Goal: Task Accomplishment & Management: Manage account settings

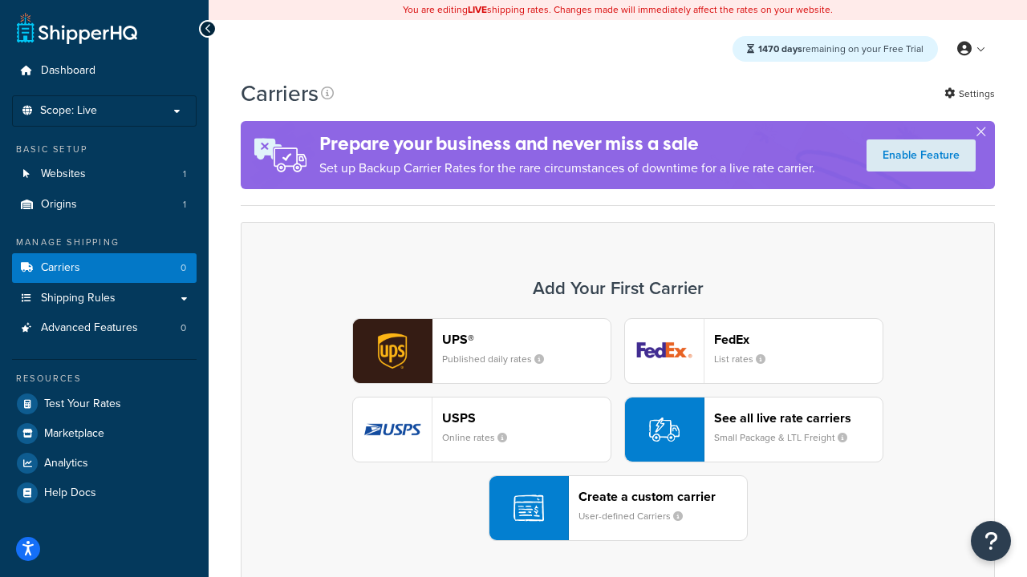
click at [618, 430] on div "UPS® Published daily rates FedEx List rates USPS Online rates See all live rate…" at bounding box center [617, 429] width 720 height 223
click at [798, 339] on header "FedEx" at bounding box center [798, 339] width 168 height 15
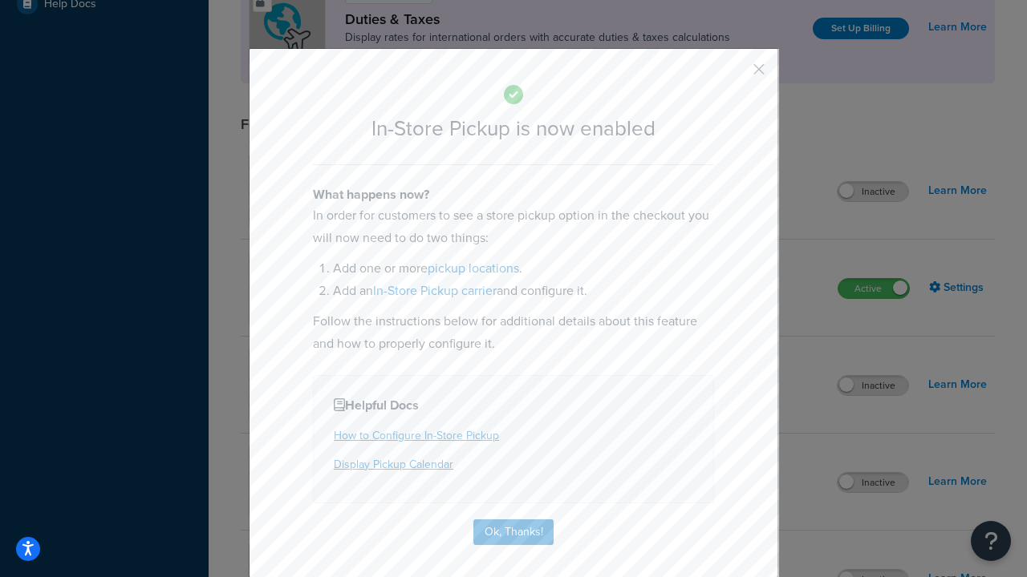
click at [735, 75] on button "button" at bounding box center [735, 75] width 4 height 4
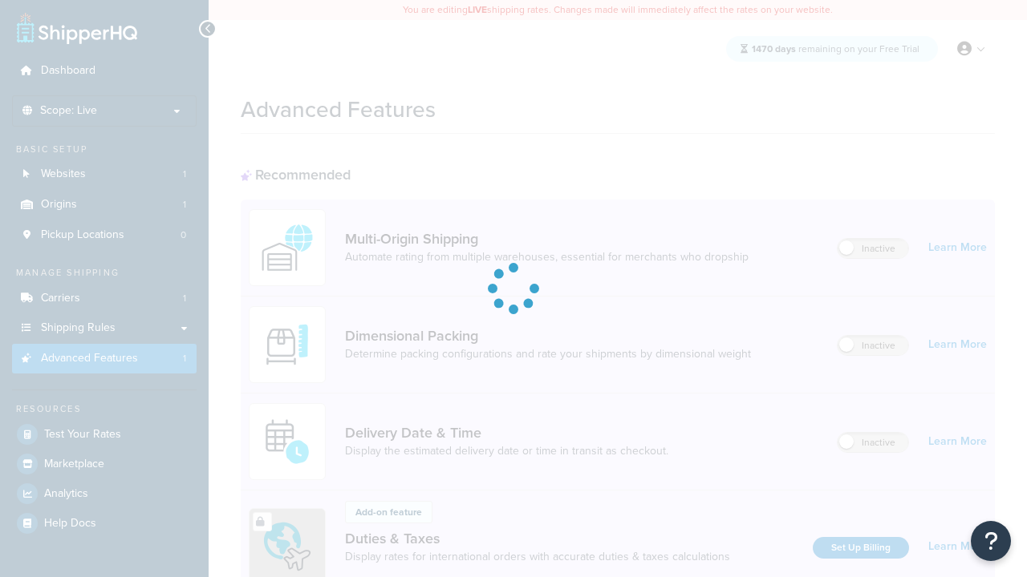
scroll to position [520, 0]
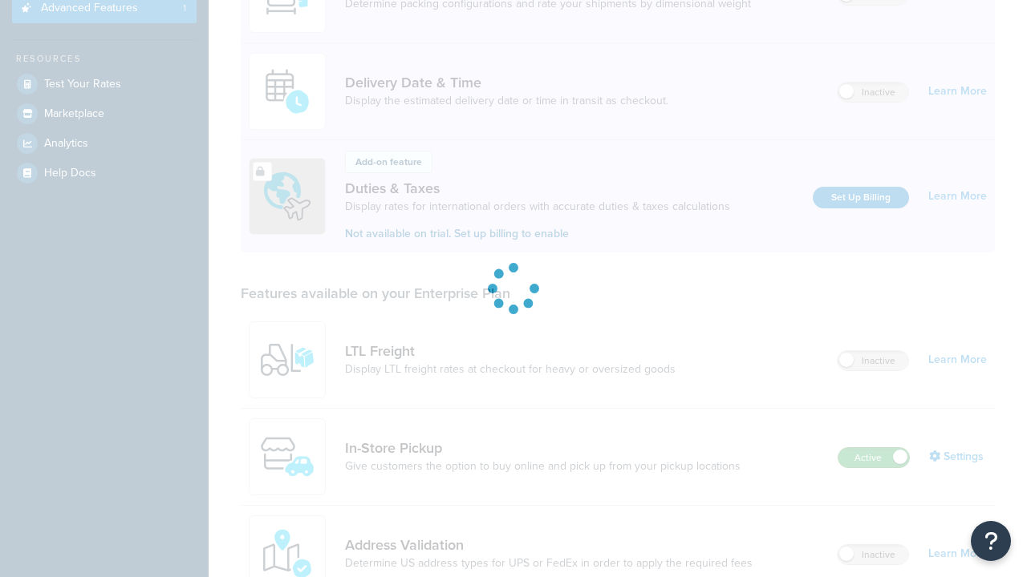
click at [873, 448] on label "Active" at bounding box center [873, 457] width 71 height 19
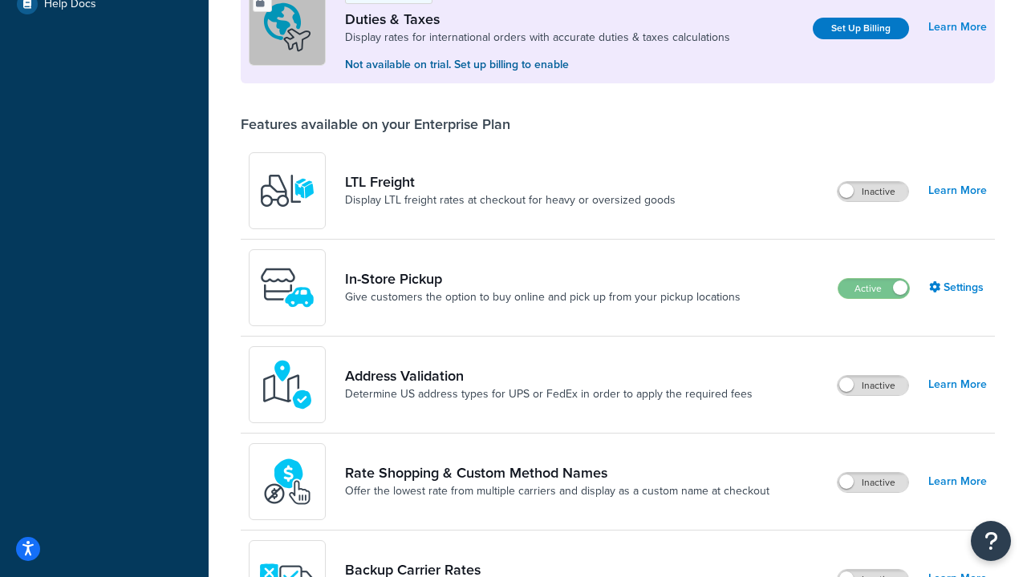
scroll to position [489, 0]
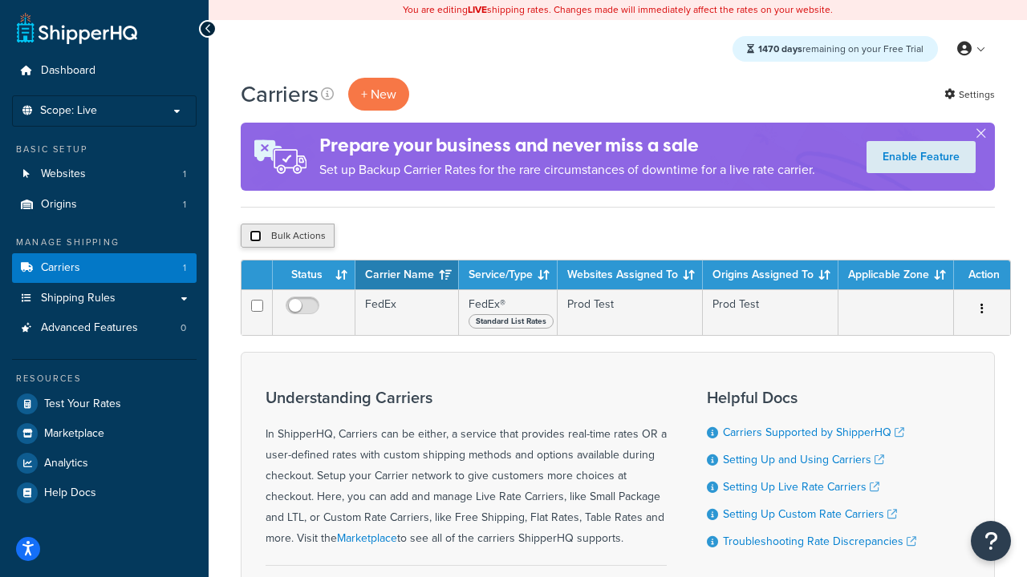
click at [255, 237] on input "checkbox" at bounding box center [255, 236] width 12 height 12
checkbox input "true"
click at [431, 237] on button "Delete" at bounding box center [427, 236] width 55 height 24
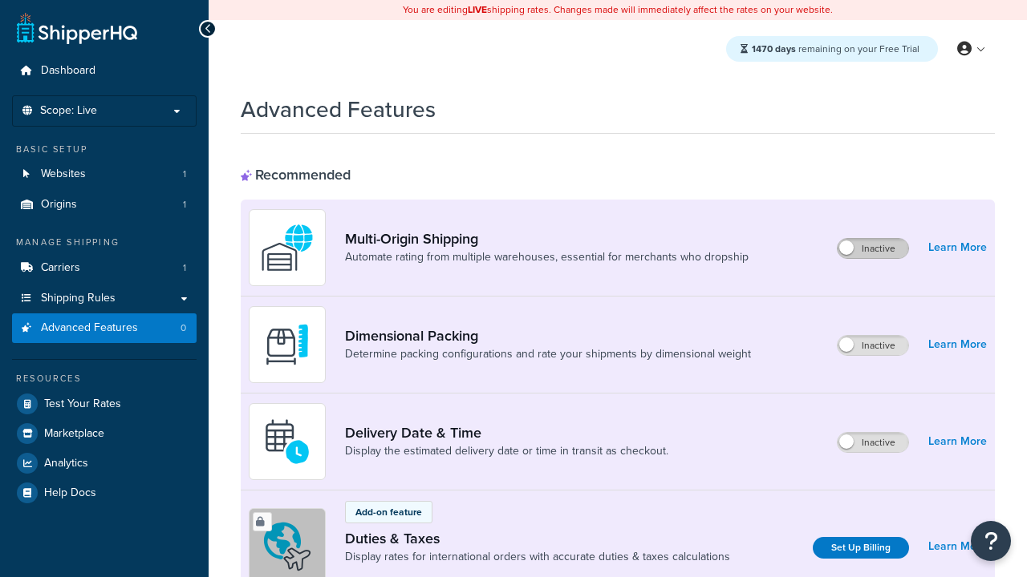
click at [873, 249] on label "Inactive" at bounding box center [872, 248] width 71 height 19
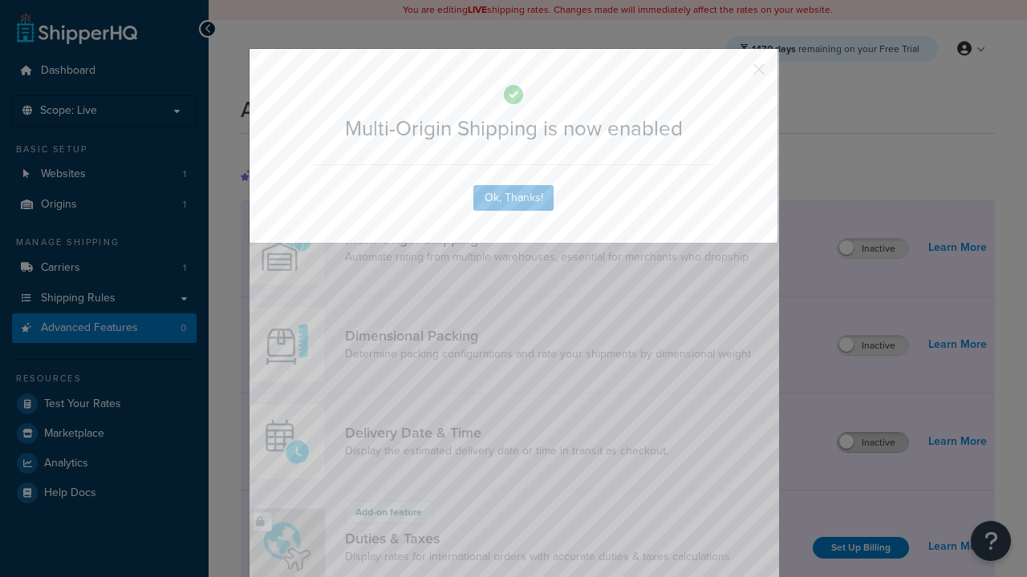
click at [735, 73] on button "button" at bounding box center [735, 75] width 4 height 4
click at [873, 443] on label "Inactive" at bounding box center [872, 442] width 71 height 19
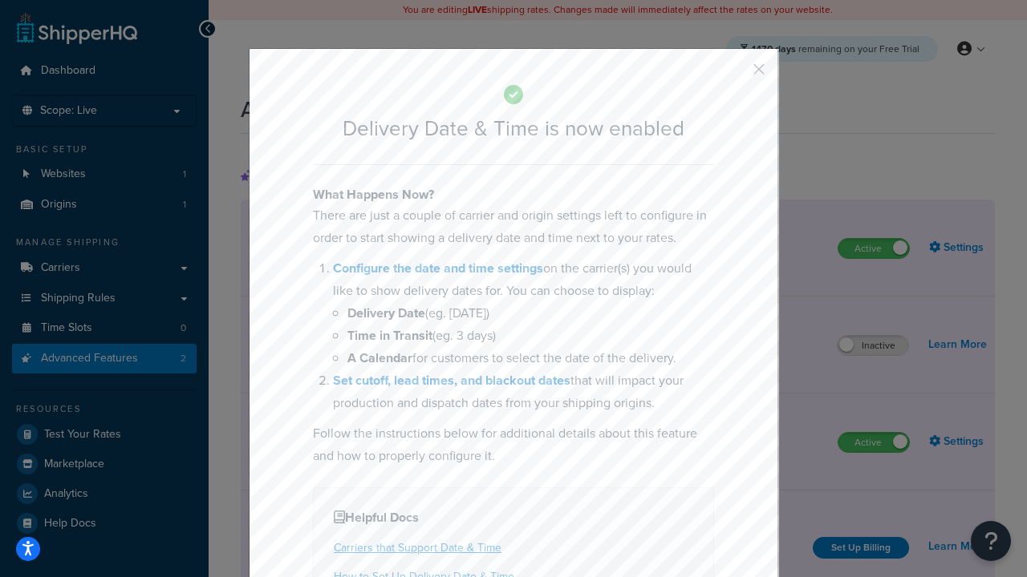
click at [735, 75] on button "button" at bounding box center [735, 75] width 4 height 4
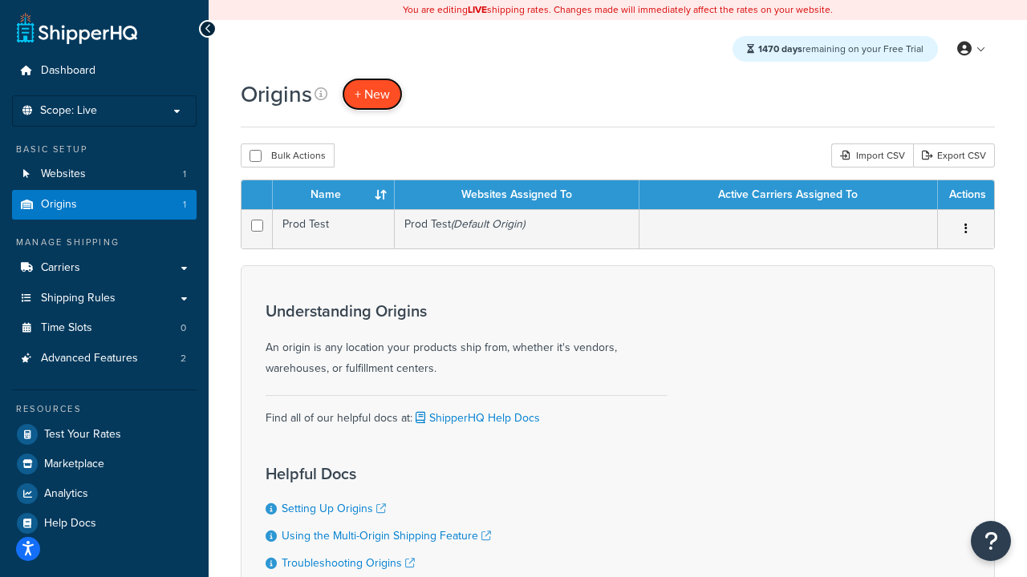
click at [372, 94] on span "+ New" at bounding box center [372, 94] width 35 height 18
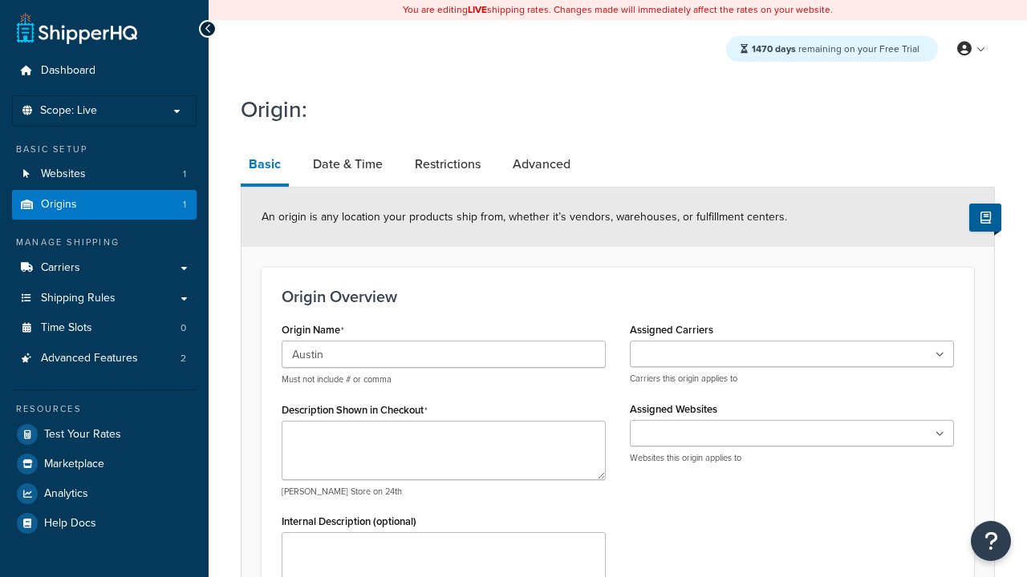
type input "Austin"
type textarea "Austin"
type input "Test Street"
type input "Austin"
select select "43"
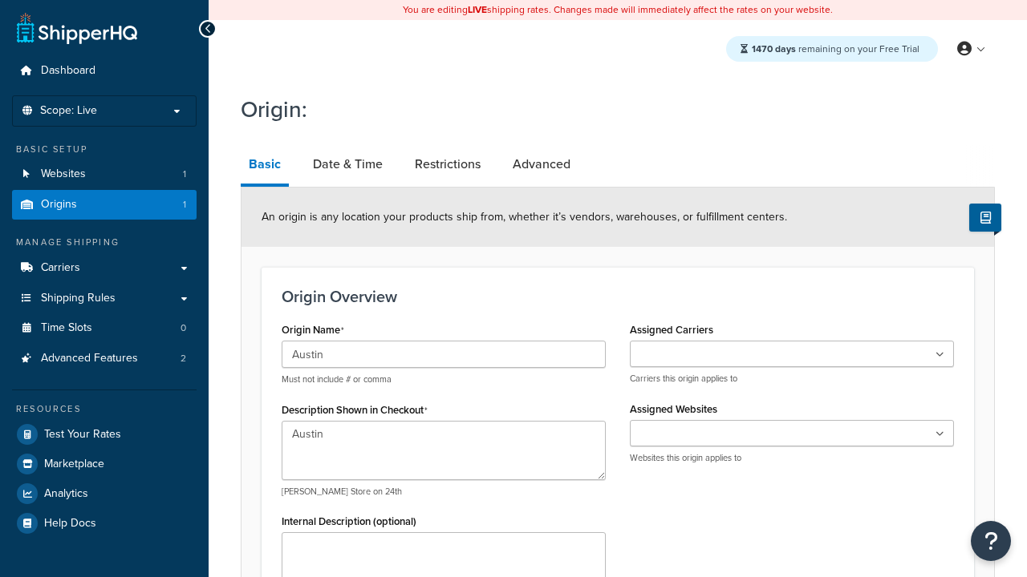
type input "Austin"
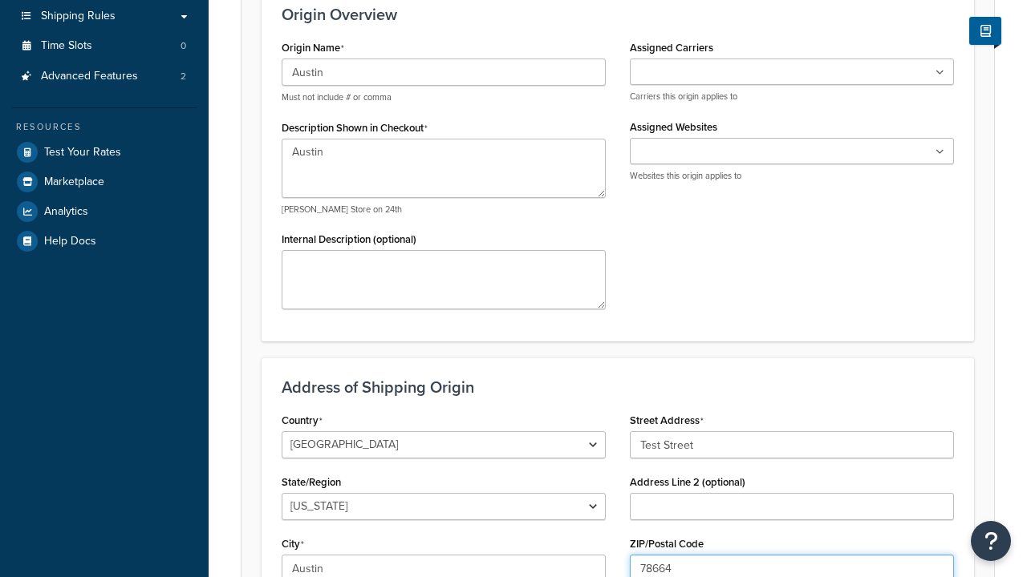
type input "78664"
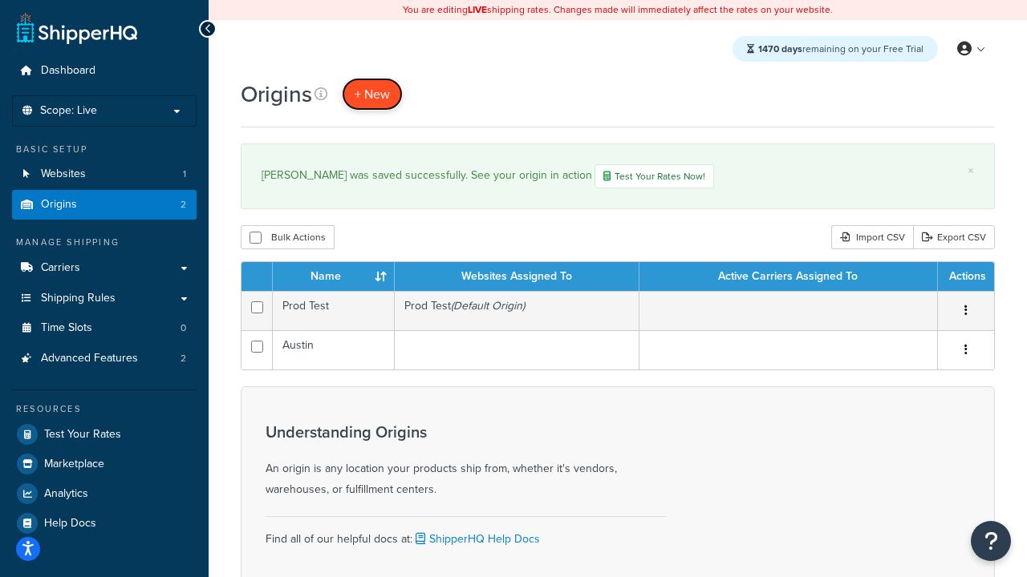
click at [372, 94] on span "+ New" at bounding box center [372, 94] width 35 height 18
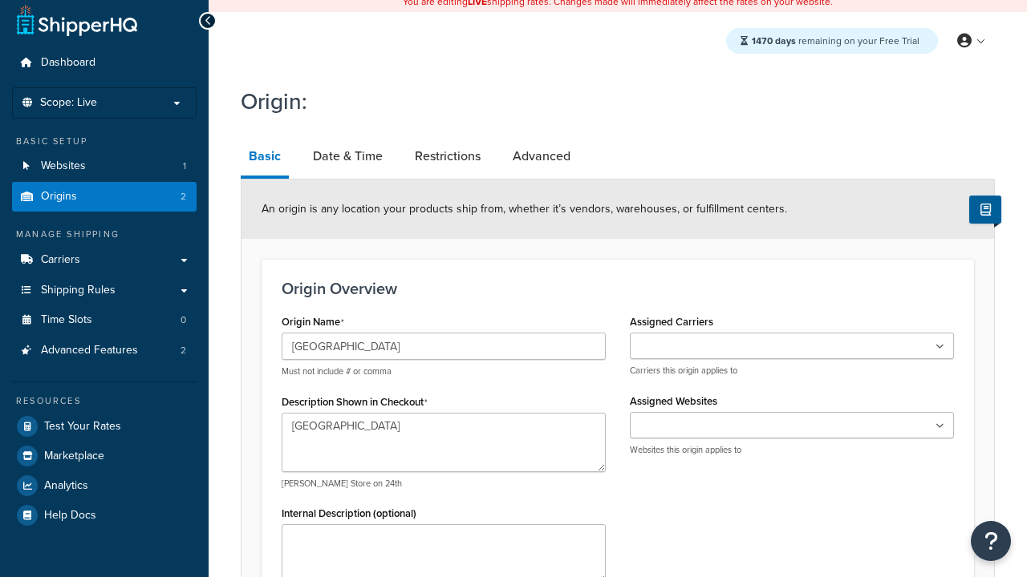
type textarea "[GEOGRAPHIC_DATA]"
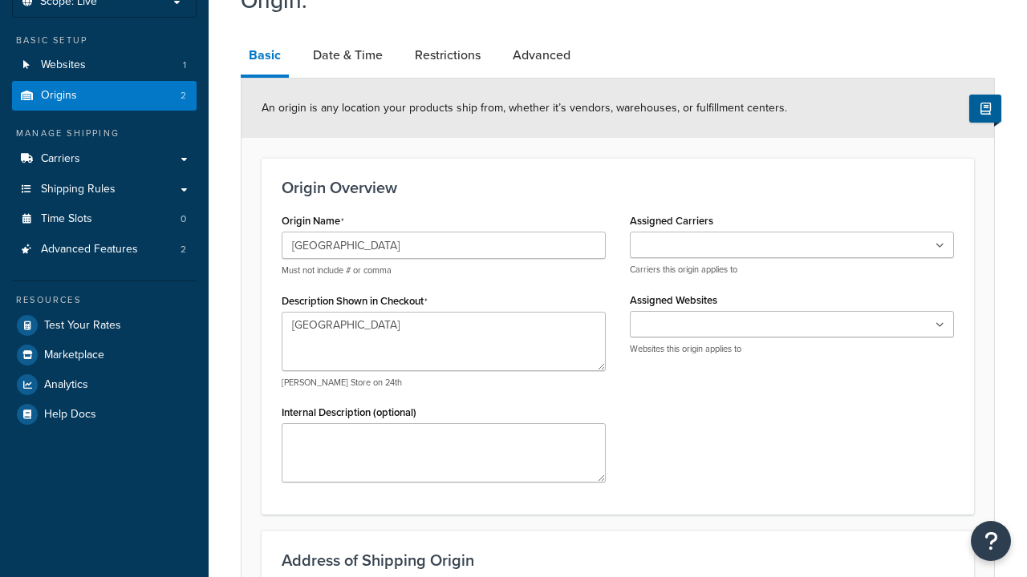
type input "Test Street"
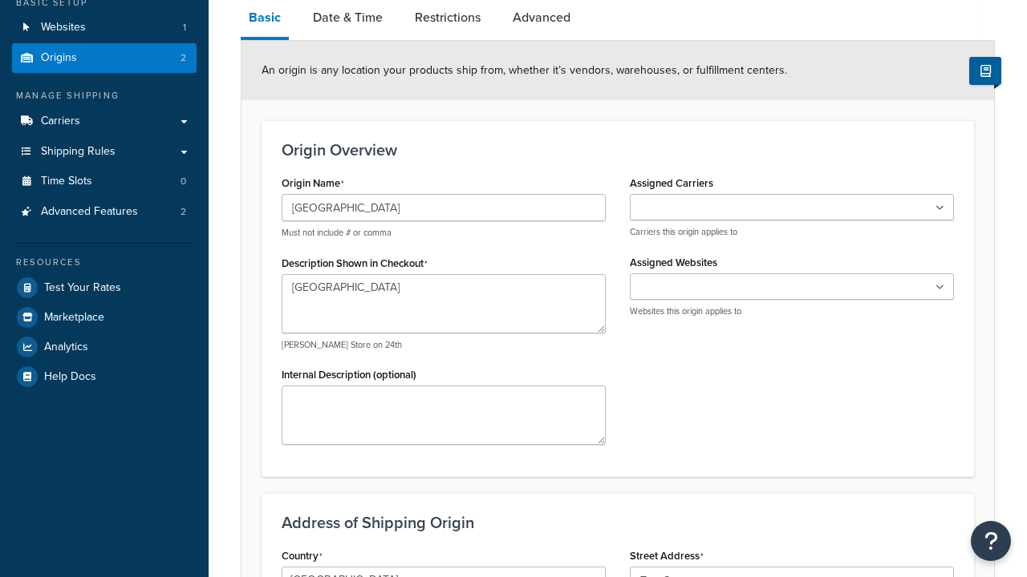
type input "Austin"
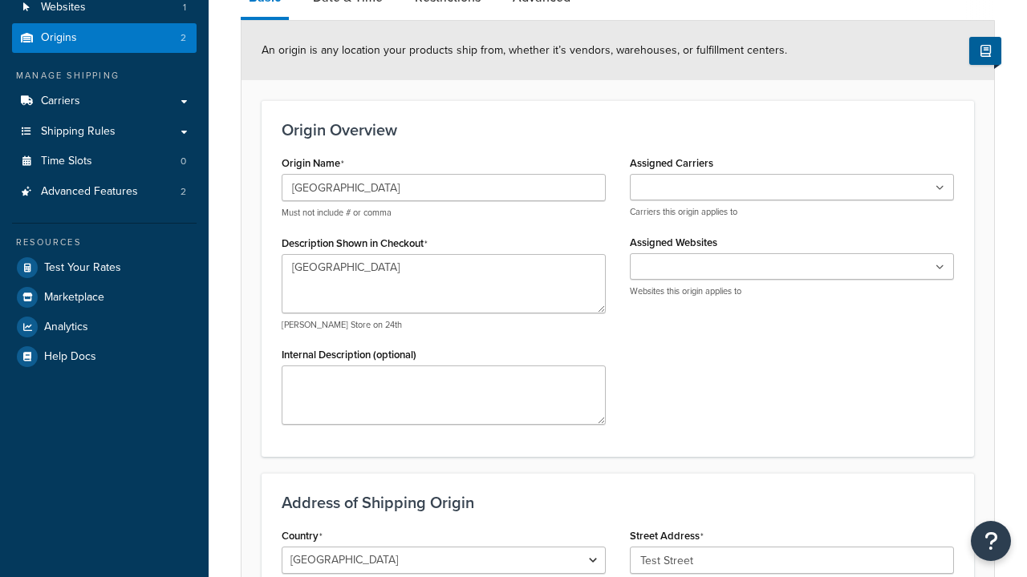
select select "43"
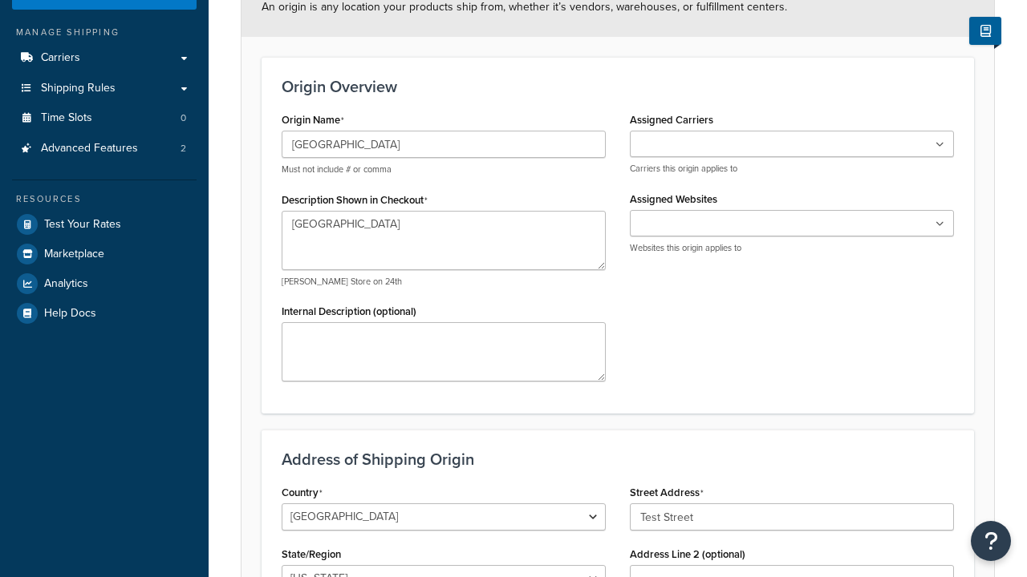
type input "Austin"
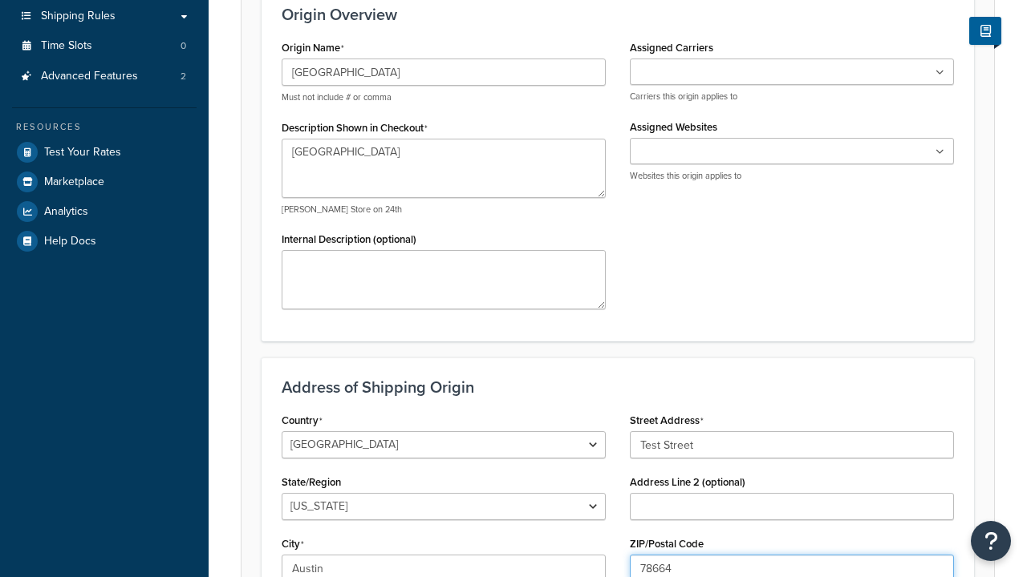
type input "78664"
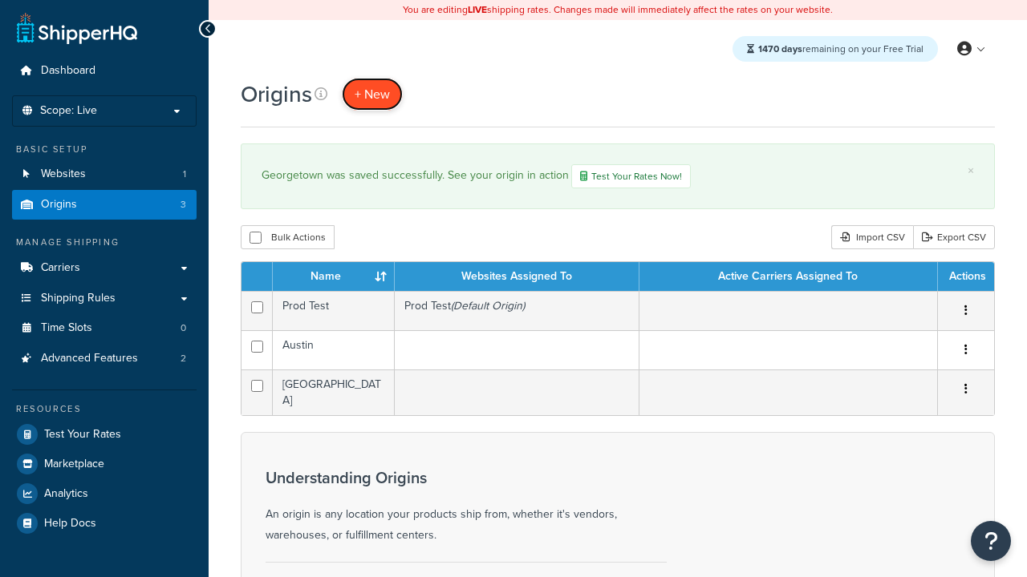
click at [372, 94] on span "+ New" at bounding box center [372, 94] width 35 height 18
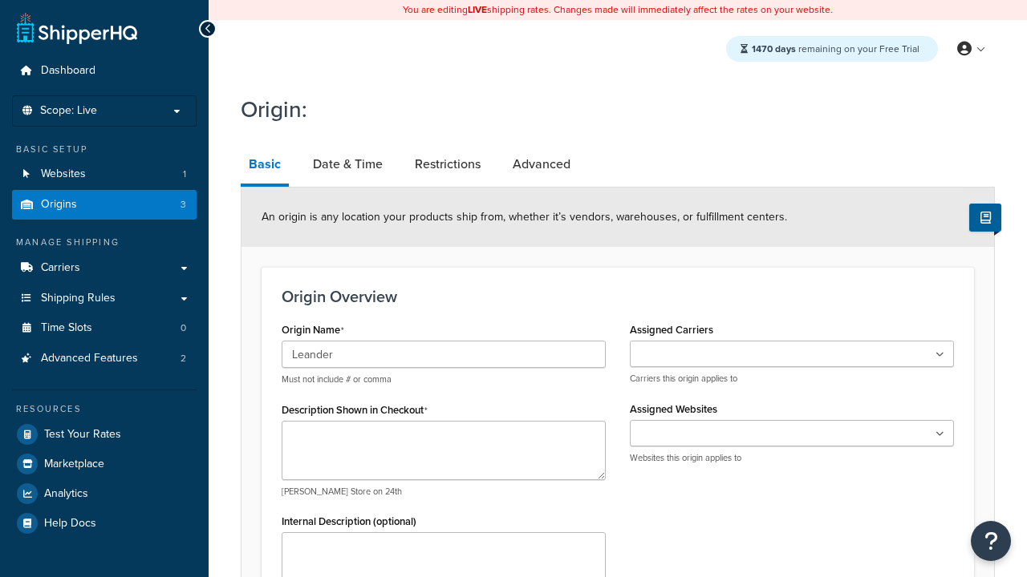
type input "Leander"
type textarea "Leander"
type input "Test Street"
type input "Austin"
select select "43"
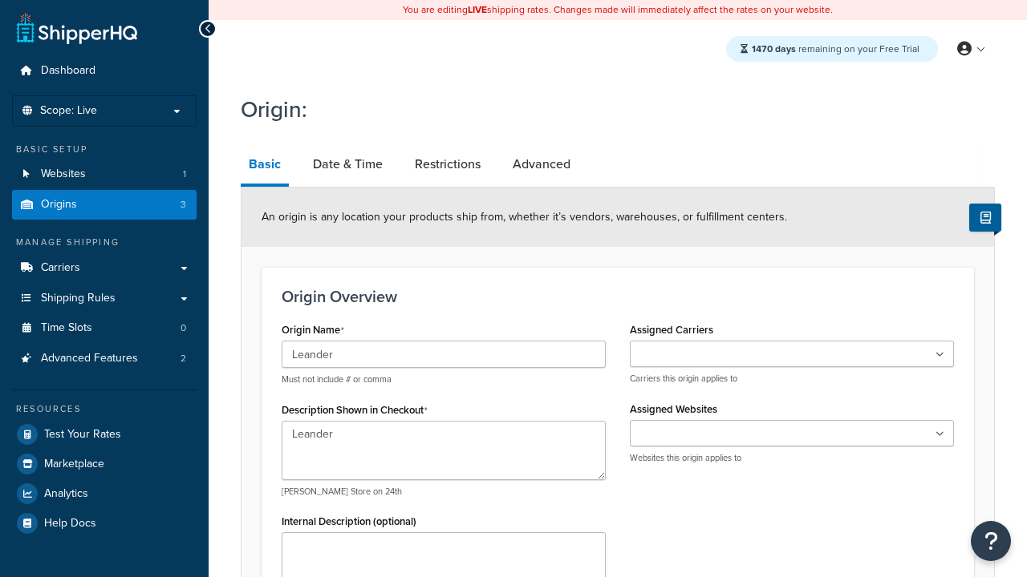
type input "Austin"
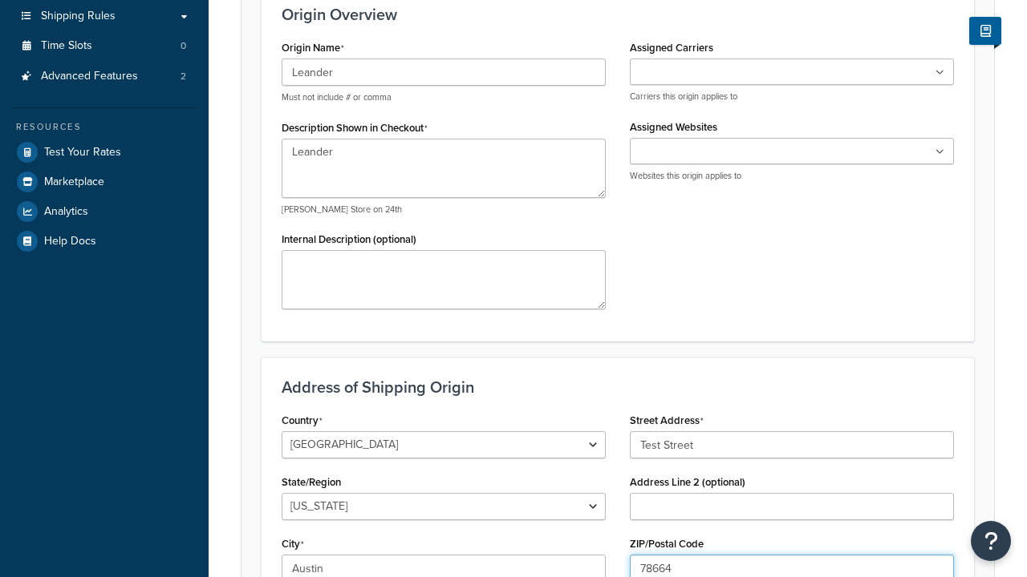
type input "78664"
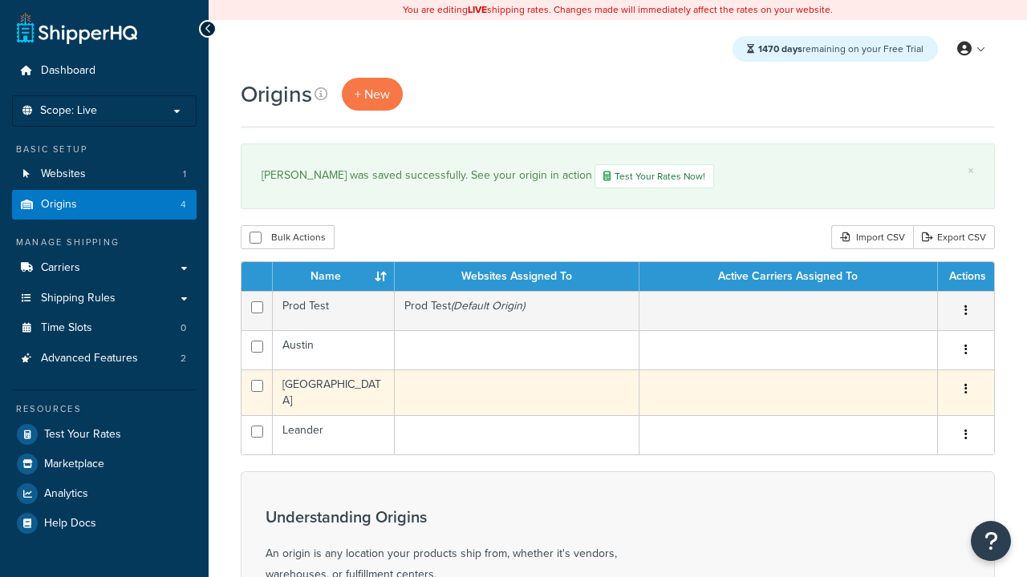
click at [965, 391] on icon "button" at bounding box center [965, 388] width 3 height 11
click at [0, 0] on link "Edit" at bounding box center [0, 0] width 0 height 0
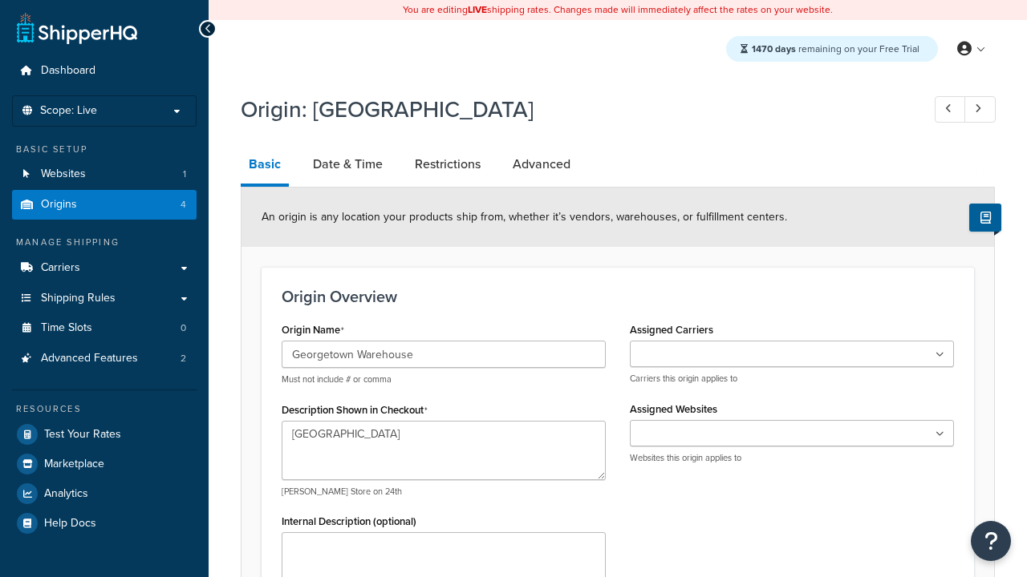
select select "43"
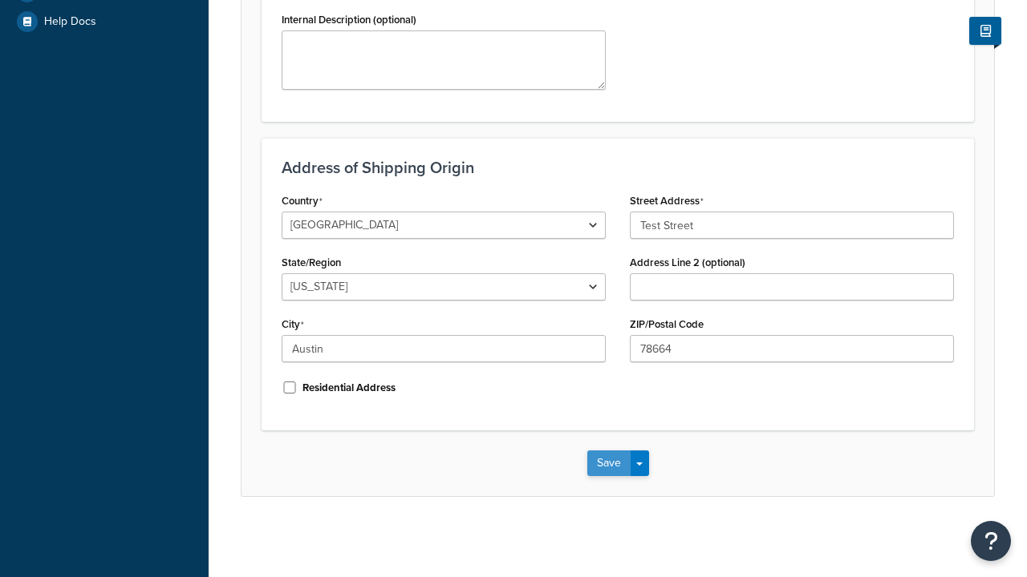
type input "Georgetown Warehouse"
click at [608, 464] on button "Save" at bounding box center [608, 464] width 43 height 26
